Goal: Communication & Community: Answer question/provide support

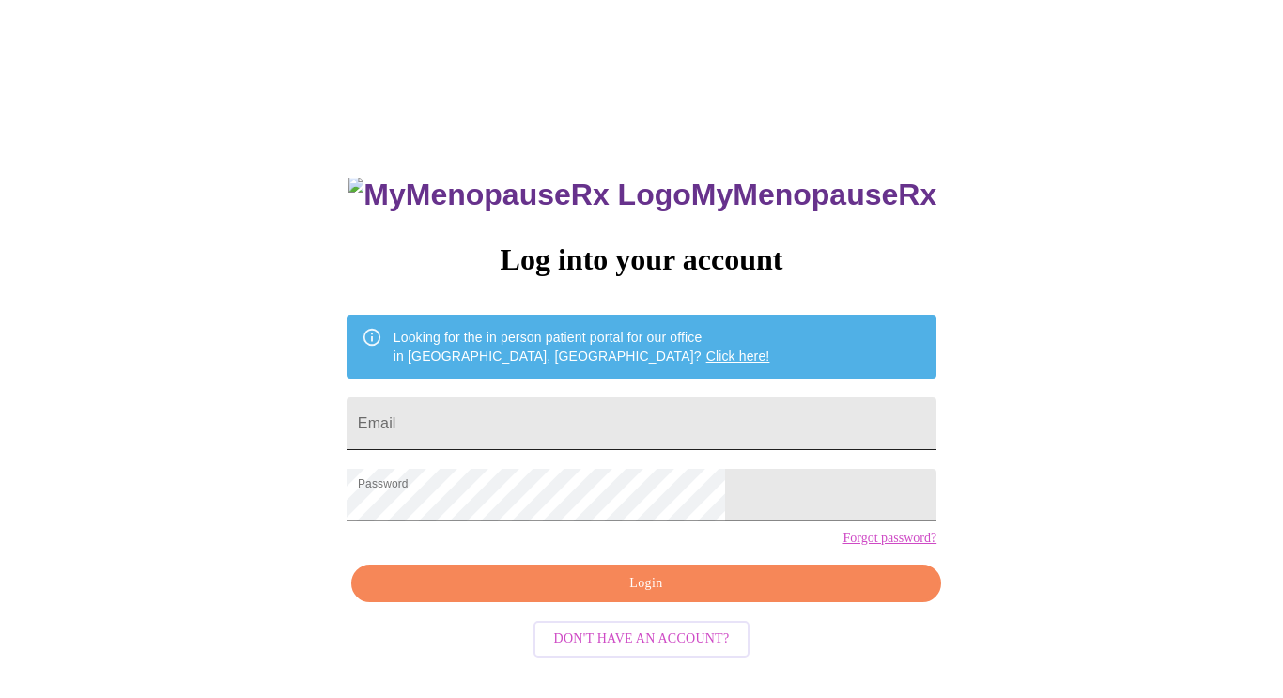
click at [657, 420] on input "Email" at bounding box center [642, 423] width 590 height 53
type input "[EMAIL_ADDRESS][DOMAIN_NAME]"
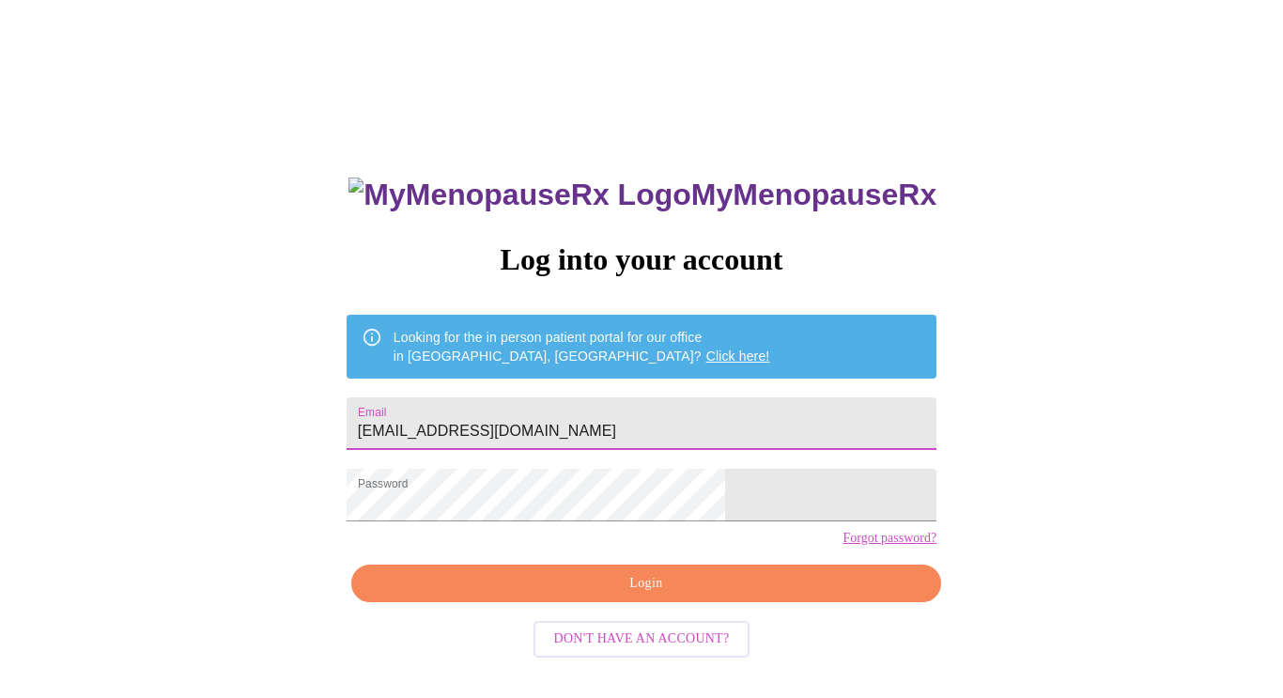
click at [628, 595] on span "Login" at bounding box center [646, 583] width 547 height 23
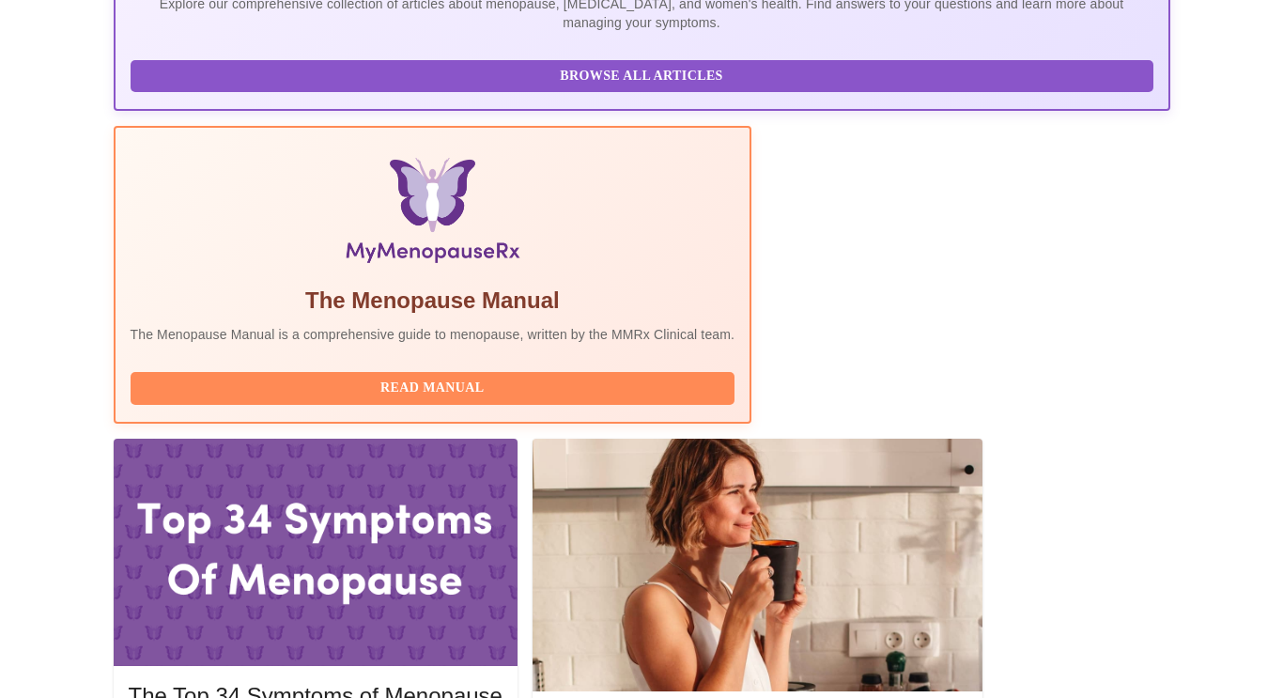
scroll to position [506, 0]
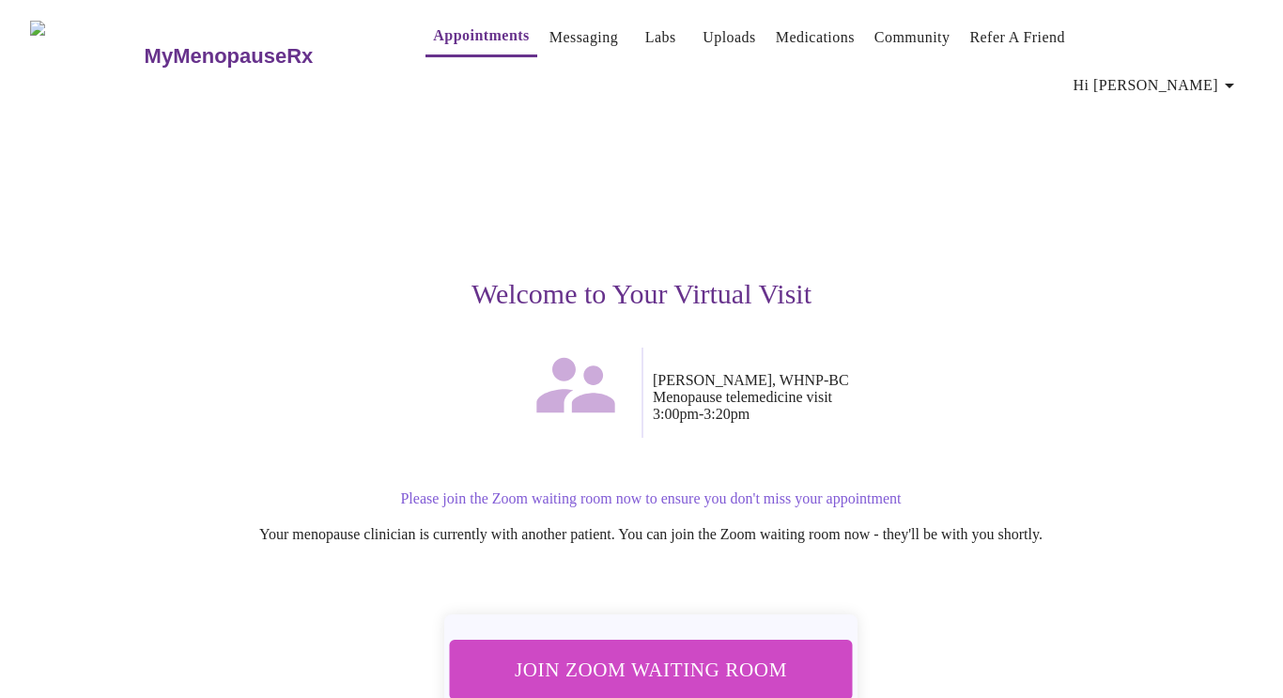
click at [731, 652] on span "Join Zoom Waiting Room" at bounding box center [650, 669] width 353 height 35
